Goal: Communication & Community: Answer question/provide support

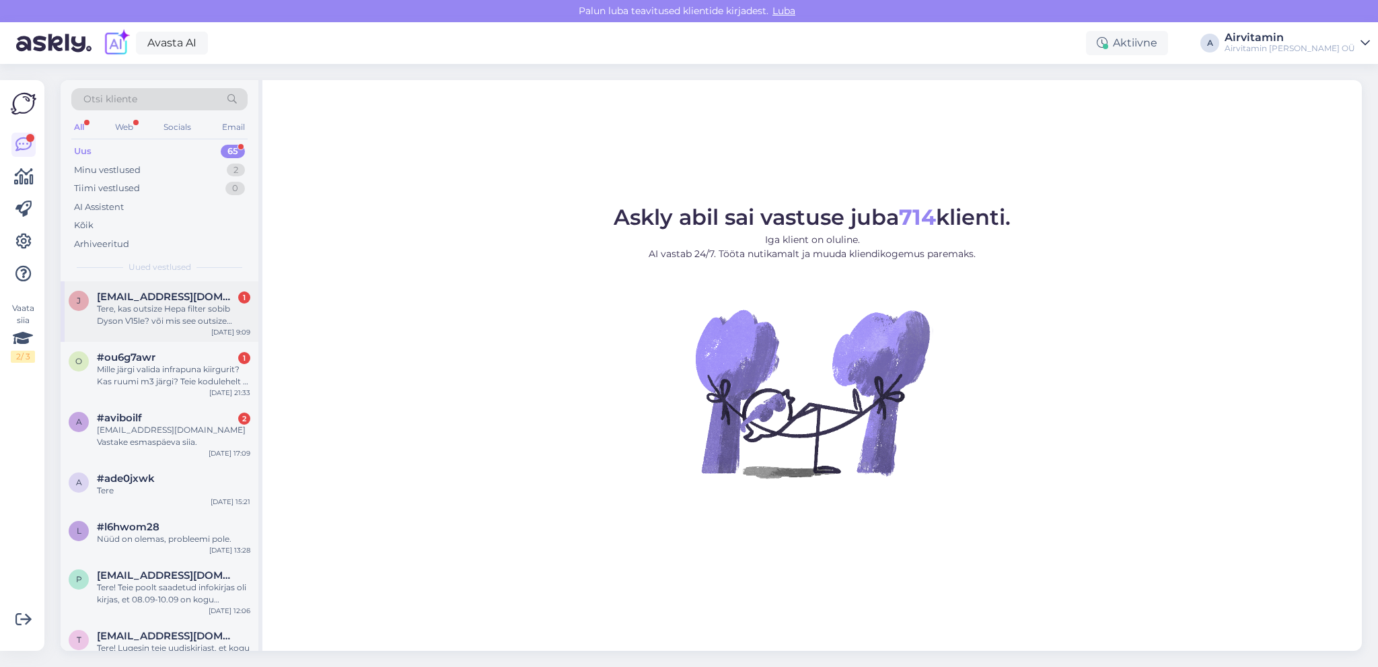
click at [193, 312] on div "Tere, kas outsize Hepa filter sobib Dyson V15le? või mis see outsize tähendab?" at bounding box center [173, 315] width 153 height 24
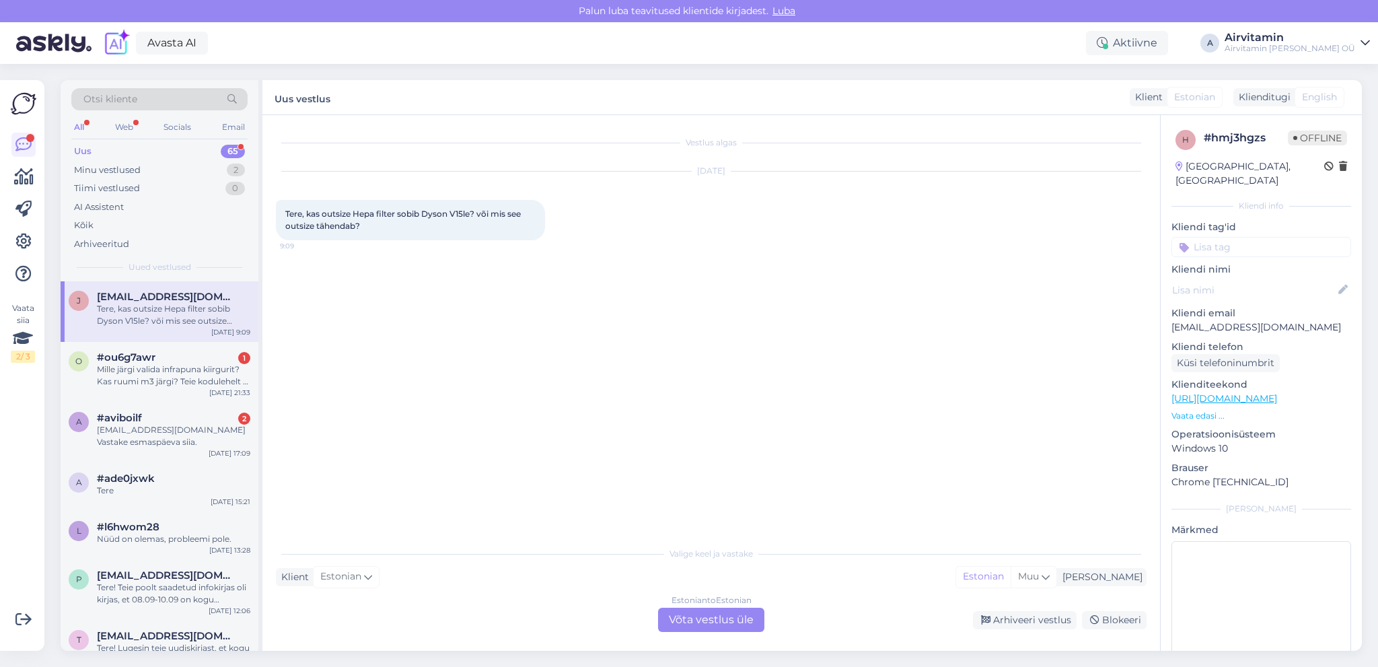
click at [717, 624] on div "Estonian to Estonian Võta vestlus üle" at bounding box center [711, 619] width 106 height 24
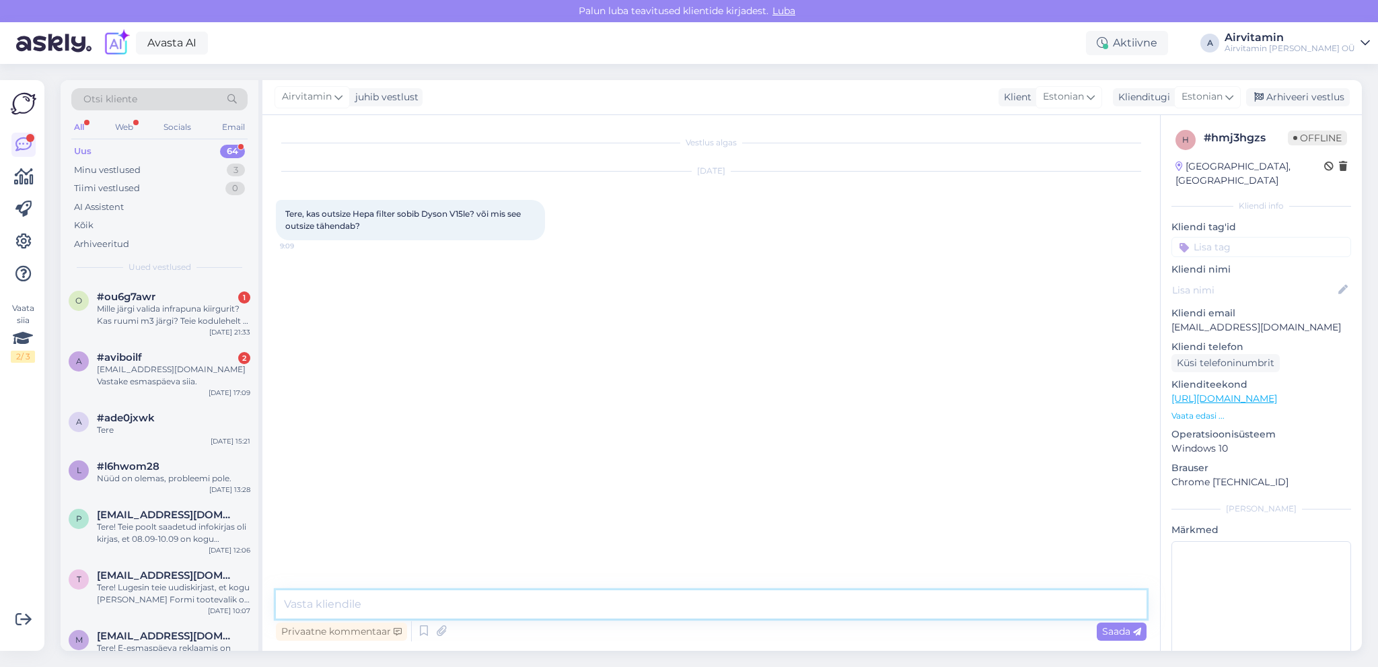
click at [396, 602] on textarea at bounding box center [711, 604] width 871 height 28
click at [535, 603] on textarea "Tere. Outsize mudel on suurema tolmupaagiga [PERSON_NAME] HEPA filter ei sobi V…" at bounding box center [711, 604] width 871 height 28
type textarea "Tere. Outsize mudel on suurema tolmupaagiga [PERSON_NAME] HEPA filter ei sobi V…"
click at [1113, 631] on span "Saada" at bounding box center [1121, 631] width 39 height 12
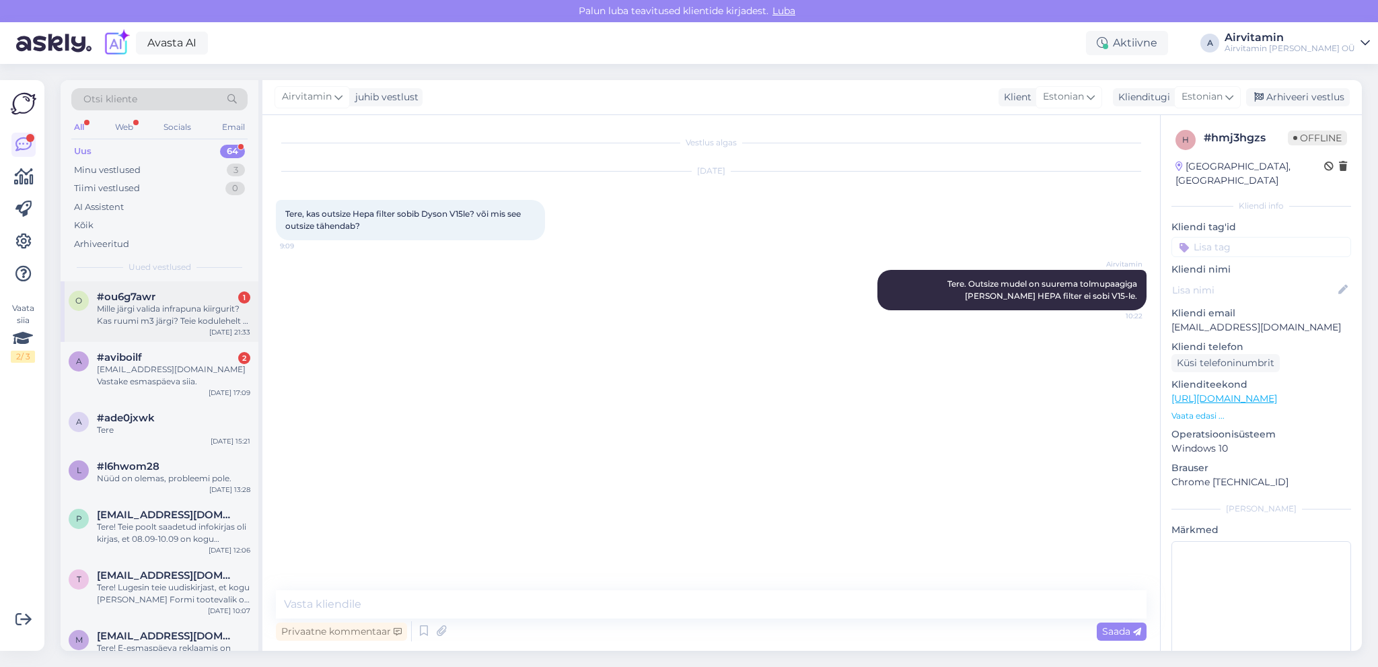
click at [171, 311] on div "Mille järgi valida infrapuna kiirgurit? Kas ruumi m3 järgi? Teie kodulehelt ei …" at bounding box center [173, 315] width 153 height 24
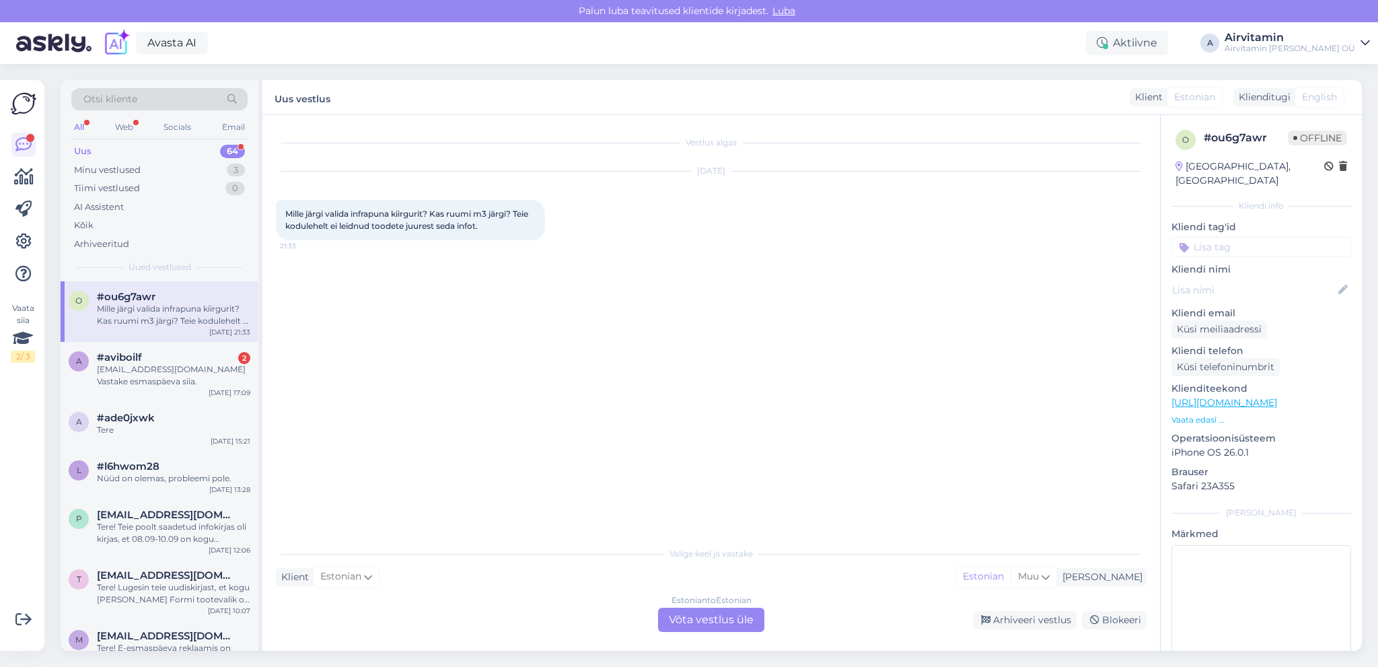
click at [707, 620] on div "Estonian to Estonian Võta vestlus üle" at bounding box center [711, 619] width 106 height 24
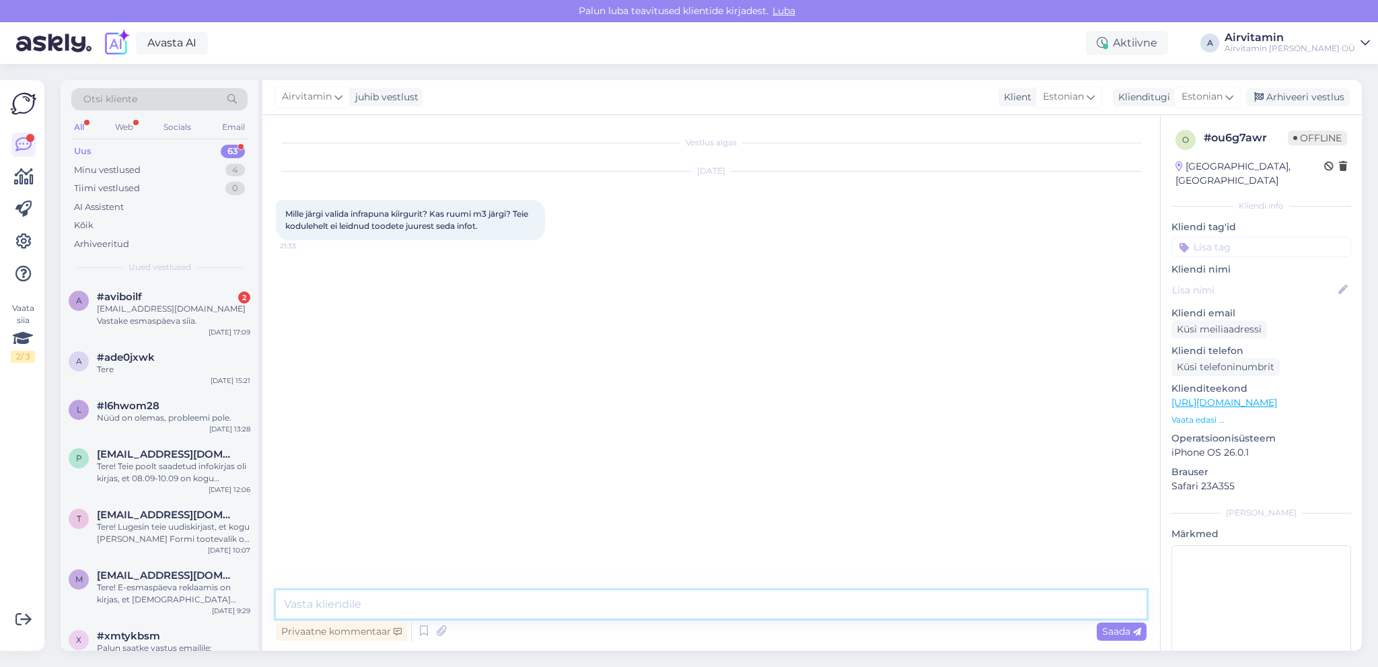
click at [354, 604] on textarea at bounding box center [711, 604] width 871 height 28
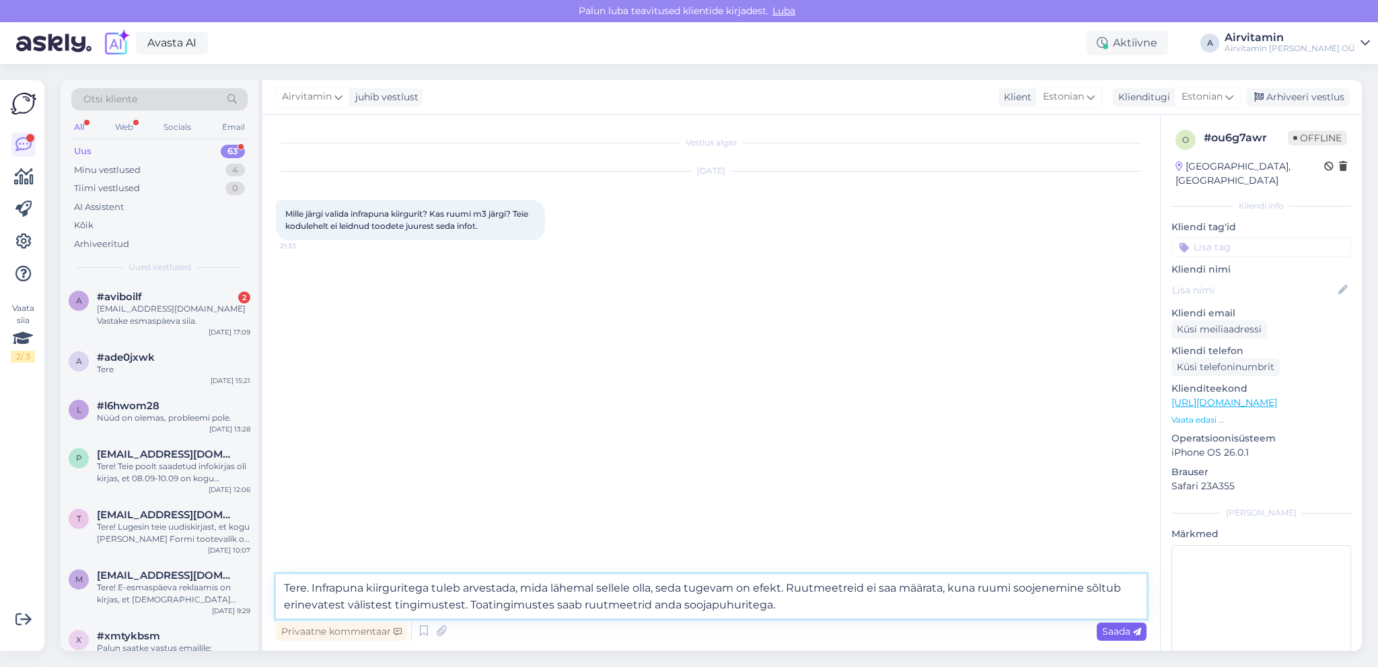
type textarea "Tere. Infrapuna kiirguritega tuleb arvestada, mida lähemal sellele olla, seda t…"
click at [1113, 635] on span "Saada" at bounding box center [1121, 631] width 39 height 12
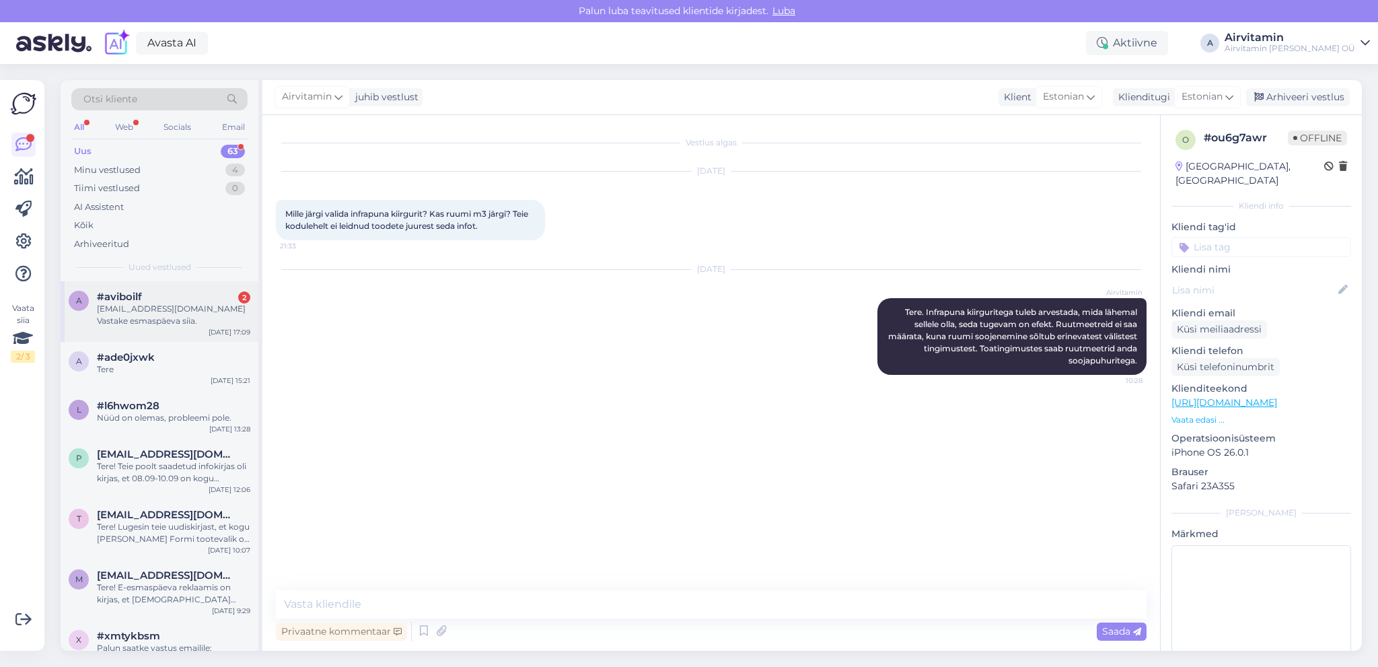
click at [172, 311] on div "[EMAIL_ADDRESS][DOMAIN_NAME] Vastake esmaspäeva siia." at bounding box center [173, 315] width 153 height 24
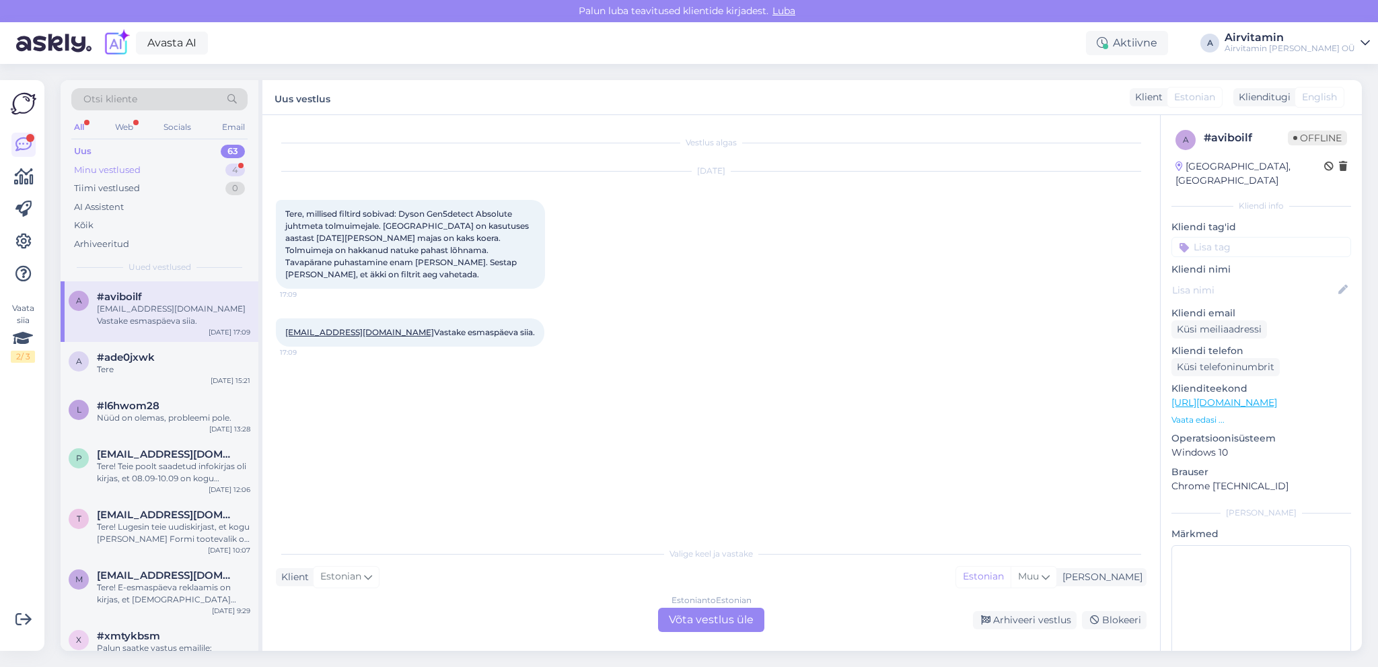
click at [123, 169] on div "Minu vestlused" at bounding box center [107, 169] width 67 height 13
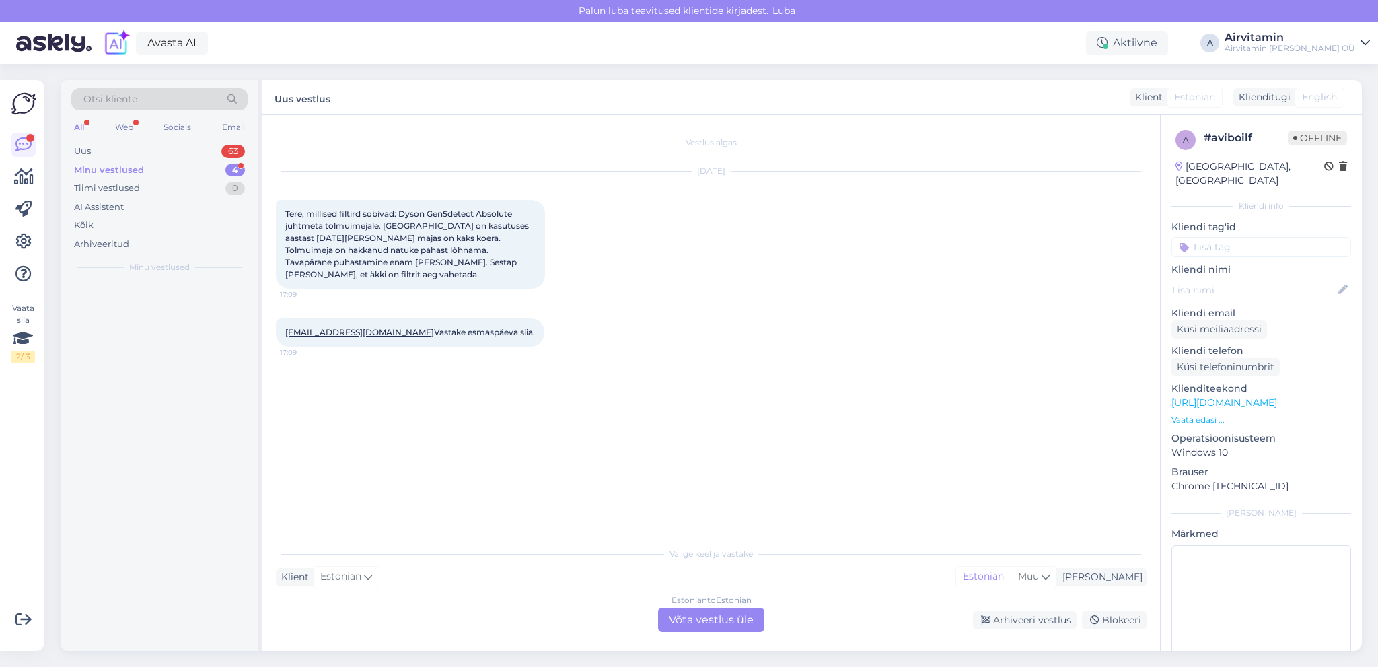
click at [123, 168] on div "Minu vestlused" at bounding box center [109, 169] width 70 height 13
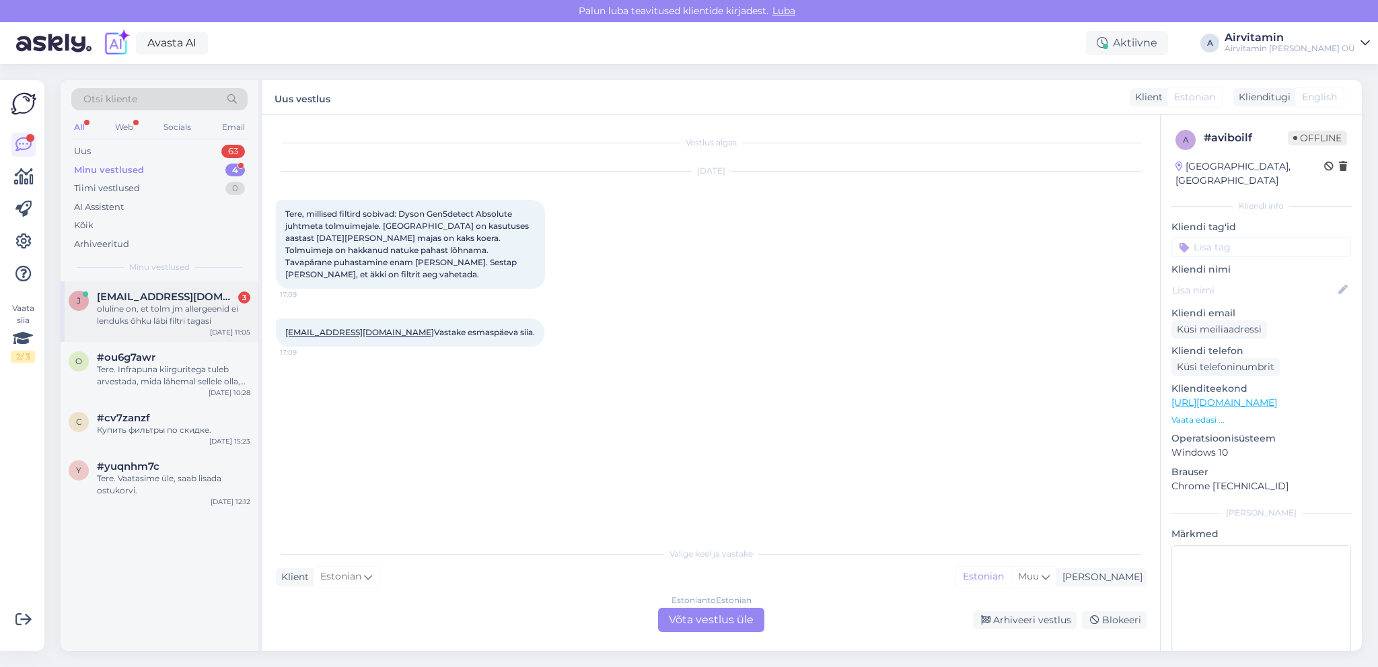
click at [181, 295] on span "[EMAIL_ADDRESS][DOMAIN_NAME]" at bounding box center [167, 297] width 140 height 12
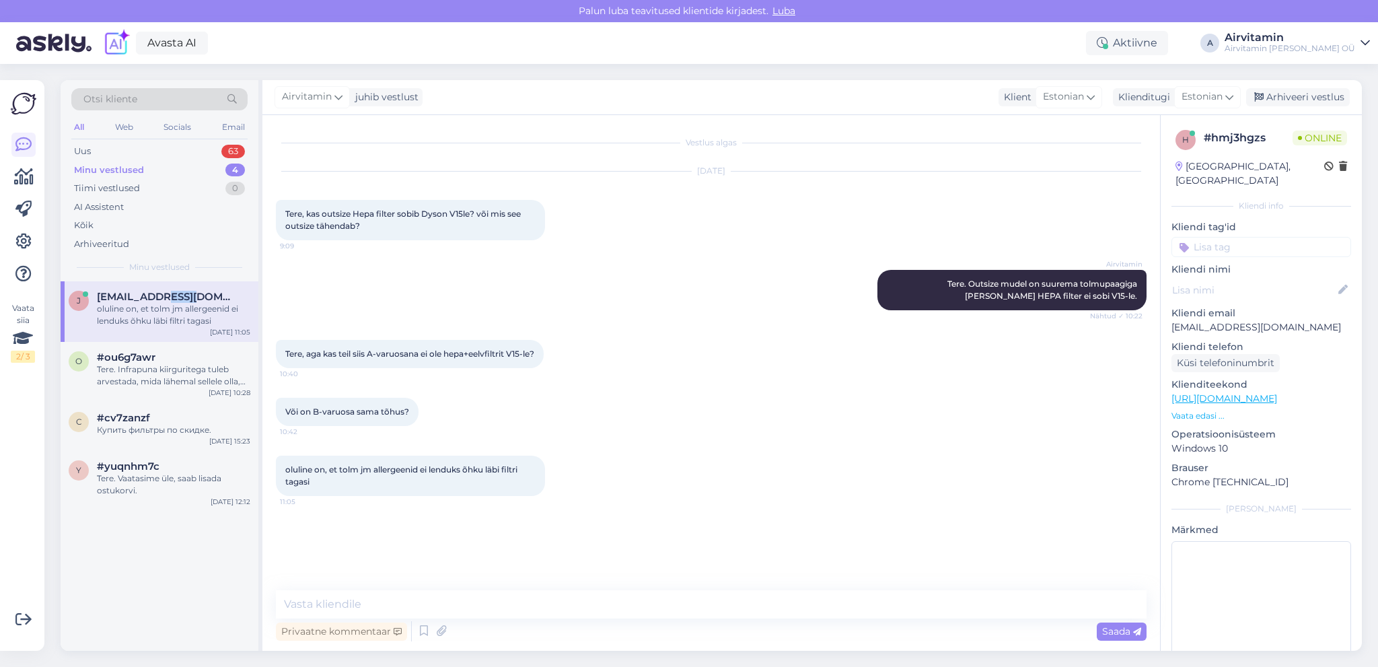
click at [182, 295] on span "[EMAIL_ADDRESS][DOMAIN_NAME]" at bounding box center [167, 297] width 140 height 12
click at [291, 603] on textarea at bounding box center [711, 604] width 871 height 28
type textarea "B-filter on sama hea toimega."
drag, startPoint x: 1122, startPoint y: 631, endPoint x: 922, endPoint y: 535, distance: 222.1
click at [1118, 628] on span "Saada" at bounding box center [1121, 631] width 39 height 12
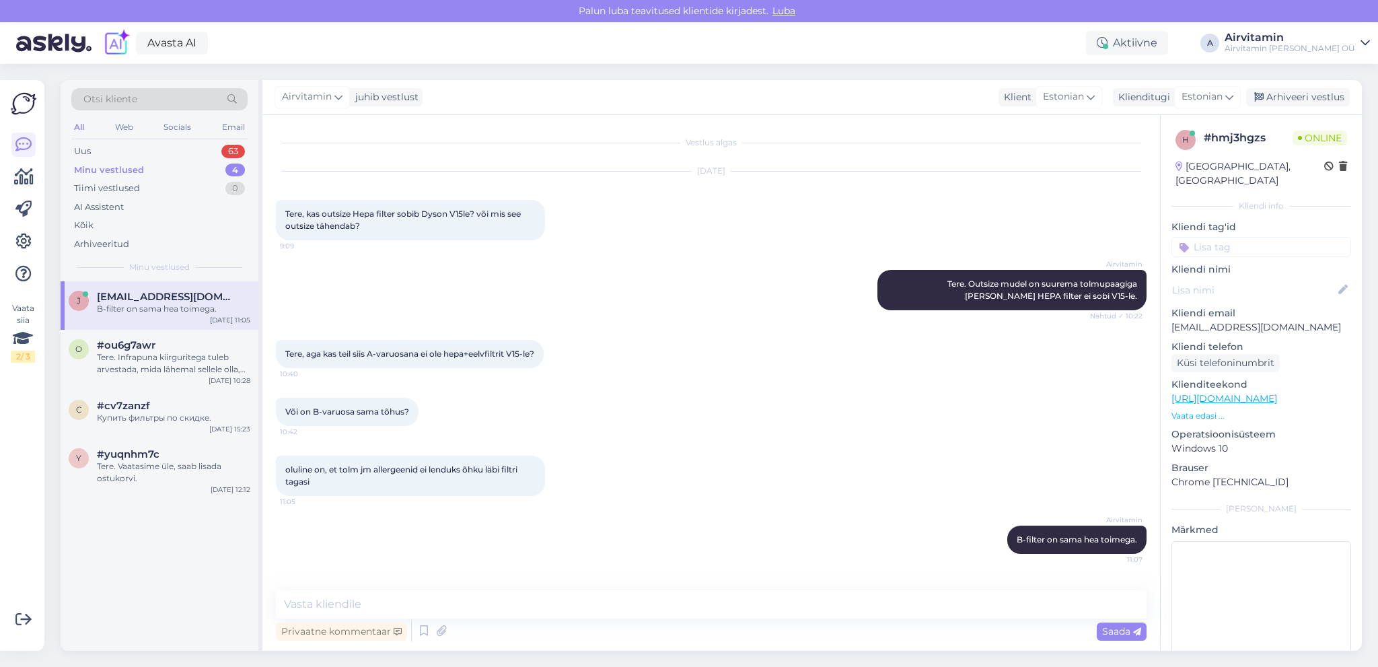
scroll to position [3, 0]
click at [88, 147] on div "Uus" at bounding box center [82, 151] width 17 height 13
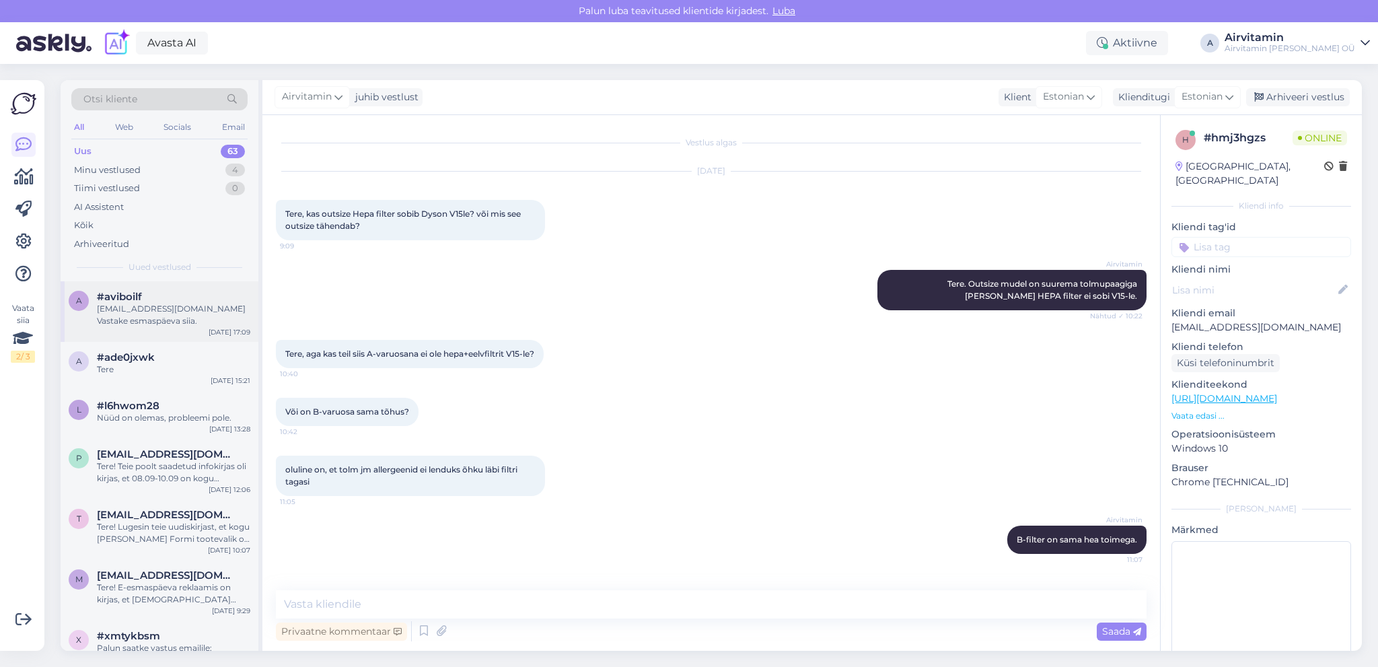
click at [168, 312] on div "[EMAIL_ADDRESS][DOMAIN_NAME] Vastake esmaspäeva siia." at bounding box center [173, 315] width 153 height 24
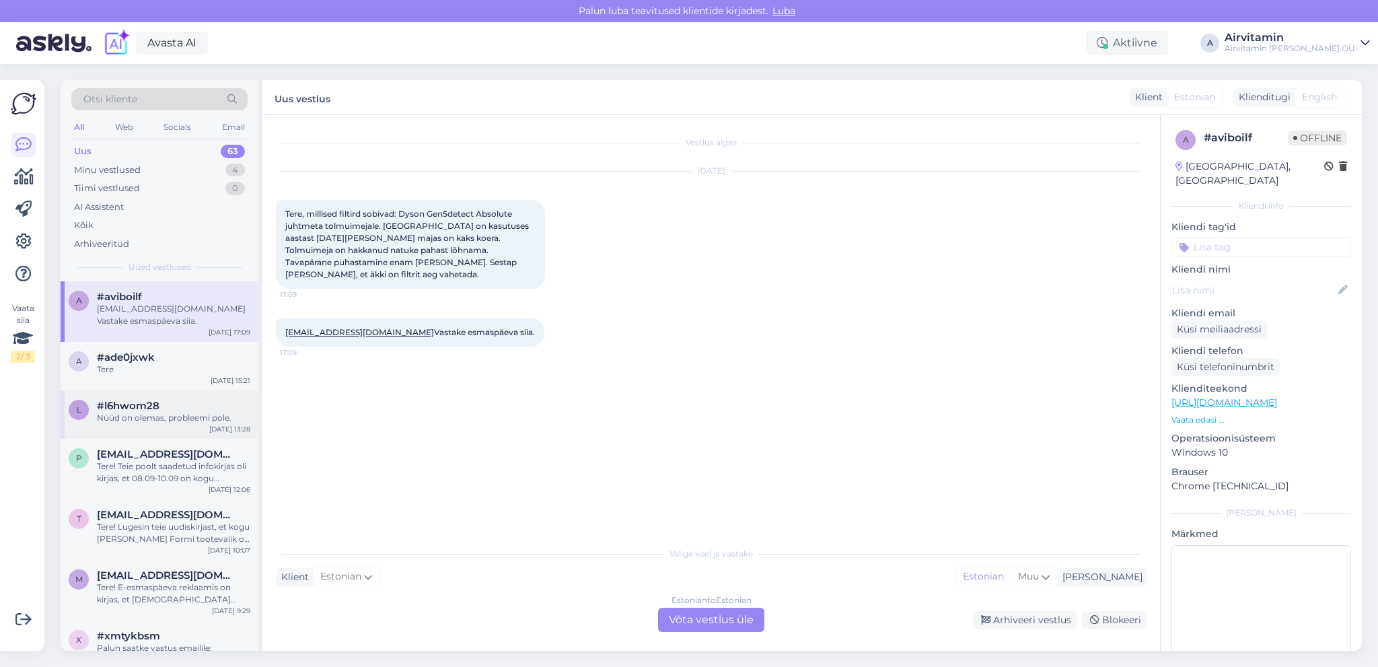
click at [160, 413] on div "Nüüd on olemas, probleemi pole." at bounding box center [173, 418] width 153 height 12
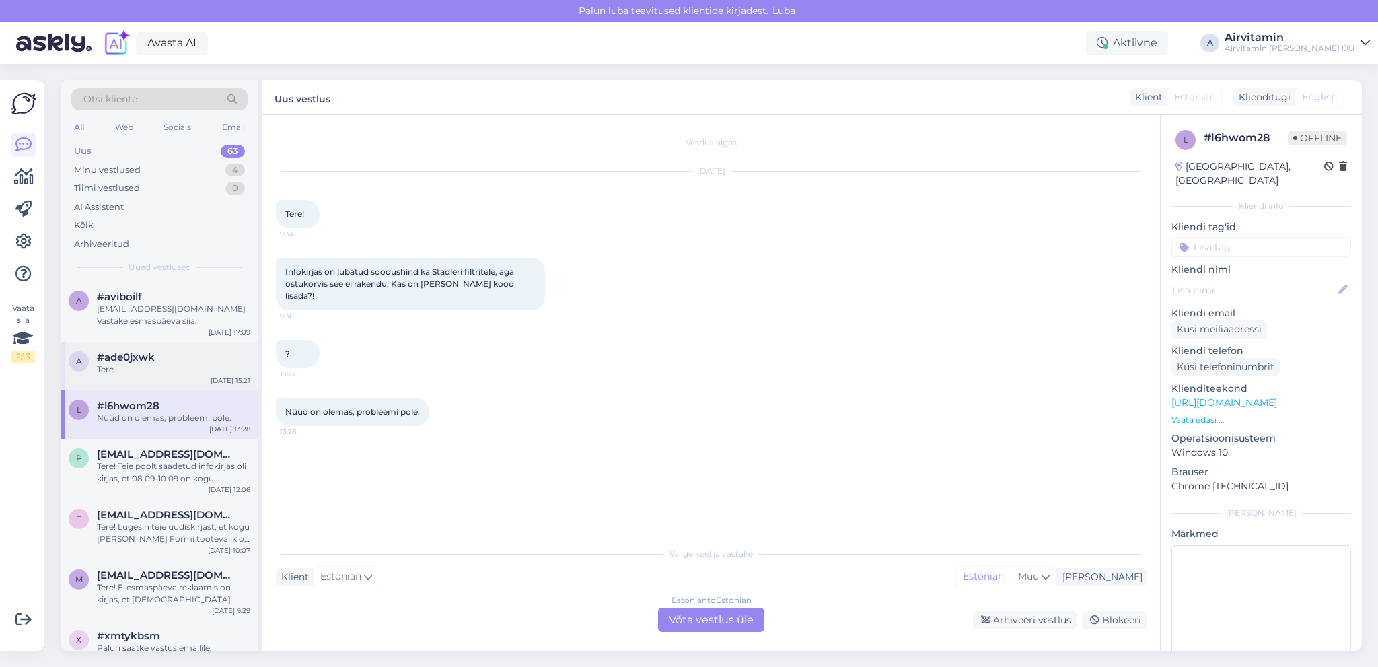
click at [136, 355] on span "#ade0jxwk" at bounding box center [126, 357] width 58 height 12
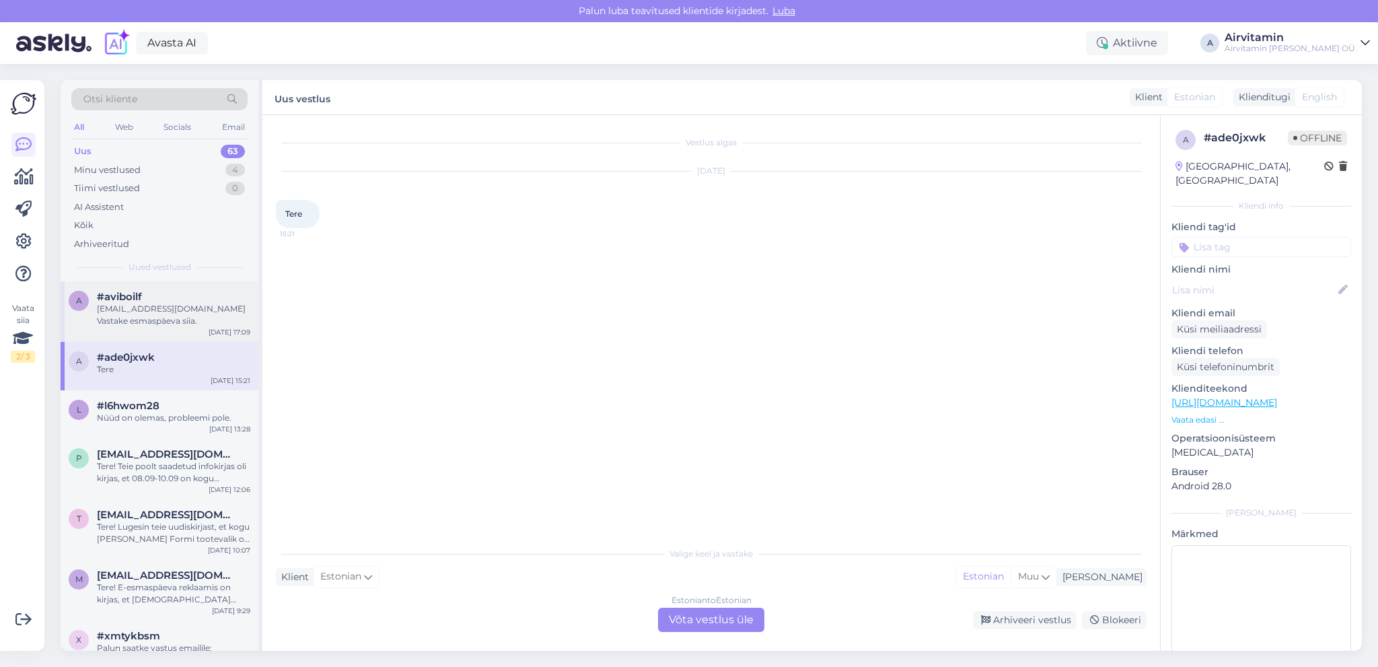
drag, startPoint x: 174, startPoint y: 376, endPoint x: 176, endPoint y: 341, distance: 35.1
click at [174, 375] on div "a #ade0jxwk Tere [DATE] 15:21" at bounding box center [160, 366] width 198 height 48
click at [179, 316] on div "[EMAIL_ADDRESS][DOMAIN_NAME] Vastake esmaspäeva siia." at bounding box center [173, 315] width 153 height 24
